Goal: Find specific page/section: Find specific page/section

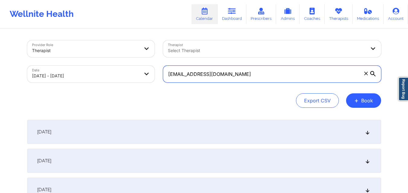
click at [249, 71] on input "[EMAIL_ADDRESS][DOMAIN_NAME]" at bounding box center [272, 74] width 218 height 17
paste input "[EMAIL_ADDRESS][PERSON_NAME][DOMAIN_NAME]"
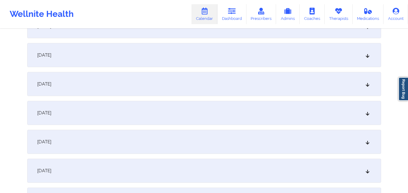
scroll to position [151, 0]
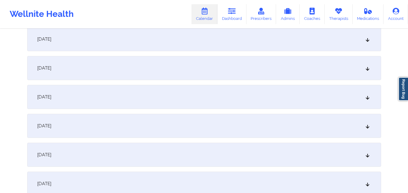
type input "[EMAIL_ADDRESS][PERSON_NAME][DOMAIN_NAME]"
click at [244, 45] on div "October 11, 2025" at bounding box center [204, 39] width 354 height 24
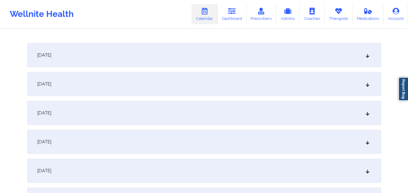
scroll to position [211, 0]
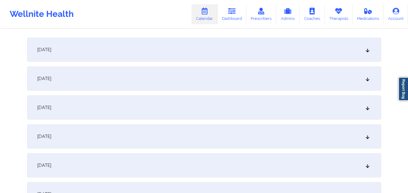
click at [235, 75] on div "October 13, 2025" at bounding box center [204, 79] width 354 height 24
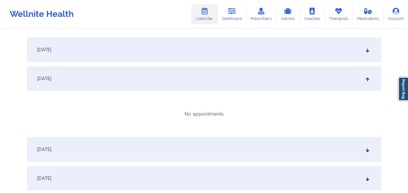
click at [235, 42] on div "October 12, 2025" at bounding box center [204, 50] width 354 height 24
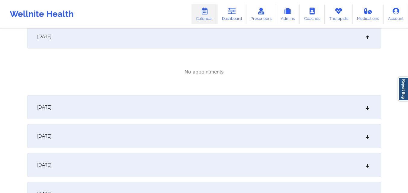
scroll to position [302, 0]
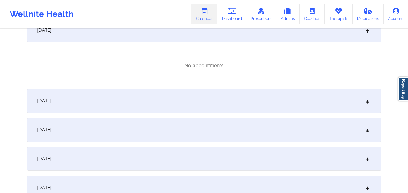
click at [244, 98] on div "October 14, 2025" at bounding box center [204, 101] width 354 height 24
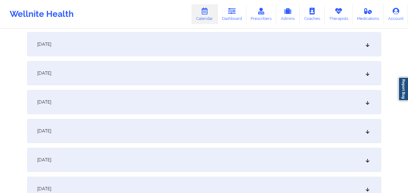
scroll to position [573, 0]
click at [144, 98] on div "October 21, 2025" at bounding box center [204, 100] width 354 height 24
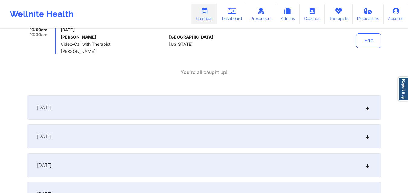
scroll to position [332, 0]
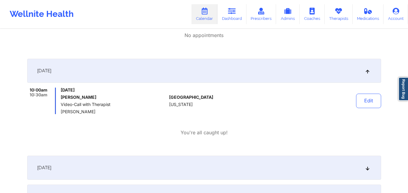
drag, startPoint x: 62, startPoint y: 96, endPoint x: 105, endPoint y: 97, distance: 43.8
click at [105, 97] on h6 "[PERSON_NAME]" at bounding box center [114, 97] width 106 height 5
copy h6 "[PERSON_NAME]"
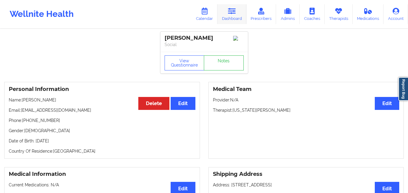
click at [230, 15] on link "Dashboard" at bounding box center [231, 14] width 29 height 20
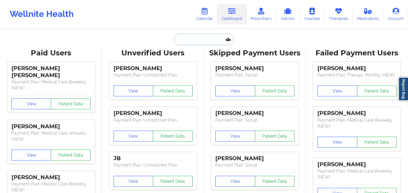
click at [195, 35] on input "text" at bounding box center [204, 39] width 60 height 11
paste input "[PERSON_NAME]"
type input "[PERSON_NAME]"
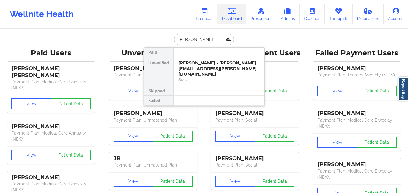
click at [201, 66] on div "[PERSON_NAME] - [PERSON_NAME][EMAIL_ADDRESS][PERSON_NAME][DOMAIN_NAME]" at bounding box center [218, 68] width 81 height 17
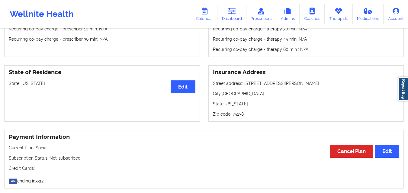
scroll to position [181, 0]
